Goal: Check status: Check status

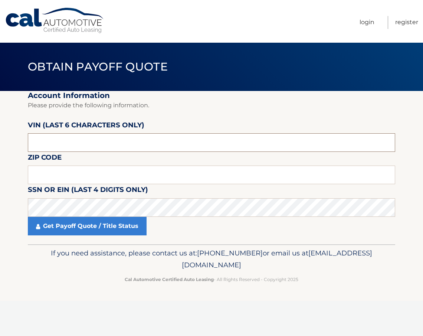
click at [75, 141] on input "text" at bounding box center [212, 142] width 368 height 19
paste input "000479"
type input "000479"
click at [64, 168] on input "text" at bounding box center [212, 175] width 368 height 19
type input "11704"
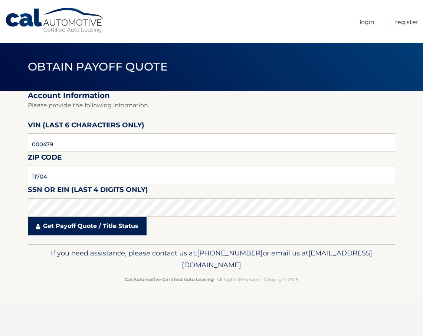
click at [82, 222] on link "Get Payoff Quote / Title Status" at bounding box center [87, 226] width 119 height 19
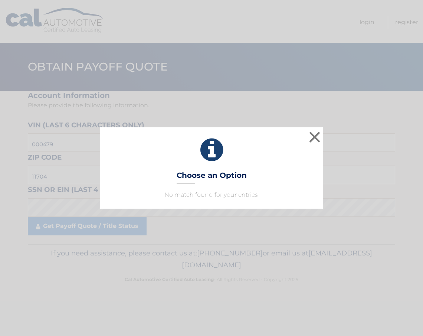
click at [217, 178] on h3 "Choose an Option" at bounding box center [212, 177] width 70 height 13
click at [316, 136] on button "×" at bounding box center [315, 137] width 15 height 15
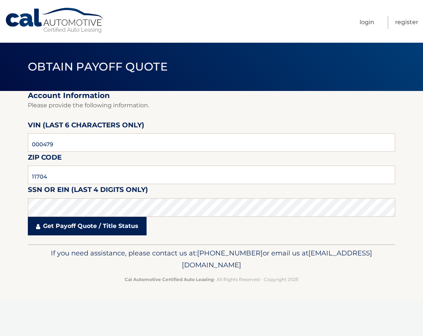
click at [73, 224] on link "Get Payoff Quote / Title Status" at bounding box center [87, 226] width 119 height 19
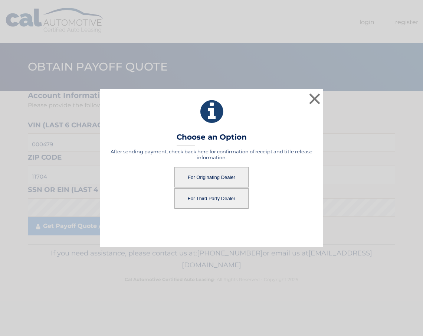
click at [224, 172] on button "For Originating Dealer" at bounding box center [212, 177] width 74 height 20
click at [203, 178] on button "For Originating Dealer" at bounding box center [212, 177] width 74 height 20
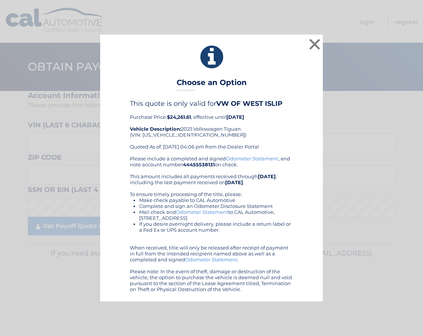
click at [173, 77] on div "× Choose an Option This quote is only valid for VW OF WEST ISLIP Purchase Price…" at bounding box center [211, 168] width 223 height 267
drag, startPoint x: 121, startPoint y: 53, endPoint x: 210, endPoint y: 162, distance: 140.1
click at [319, 293] on div "× Choose an Option This quote is only valid for VW OF WEST ISLIP Purchase Price…" at bounding box center [211, 168] width 223 height 267
click at [318, 44] on button "×" at bounding box center [315, 44] width 15 height 15
